Goal: Register for event/course

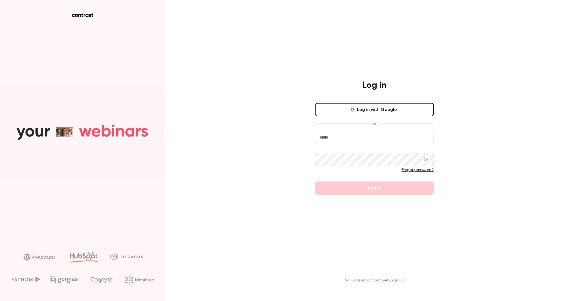
click at [363, 107] on button "Log in with Google" at bounding box center [374, 109] width 119 height 13
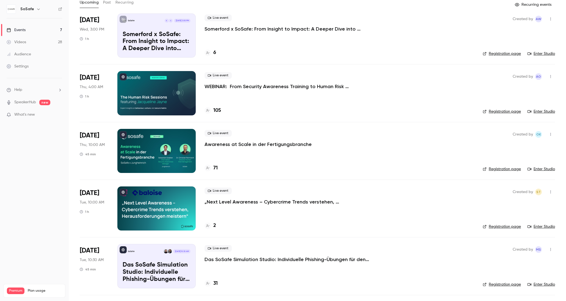
scroll to position [83, 0]
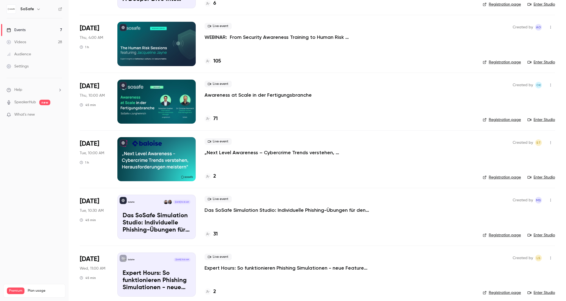
click at [265, 212] on p "Das SoSafe Simulation Studio: Individuelle Phishing-Übungen für den öffentliche…" at bounding box center [287, 210] width 165 height 7
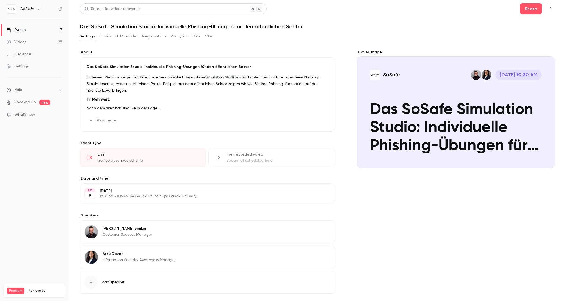
click at [142, 37] on button "Registrations" at bounding box center [154, 36] width 24 height 9
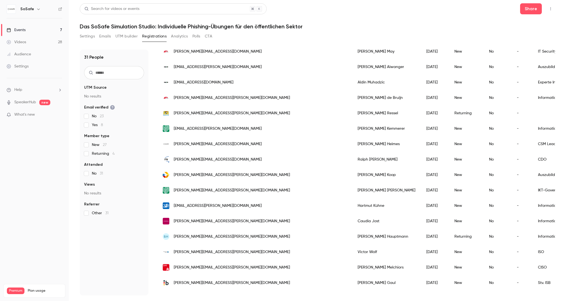
scroll to position [4, 0]
